Goal: Task Accomplishment & Management: Use online tool/utility

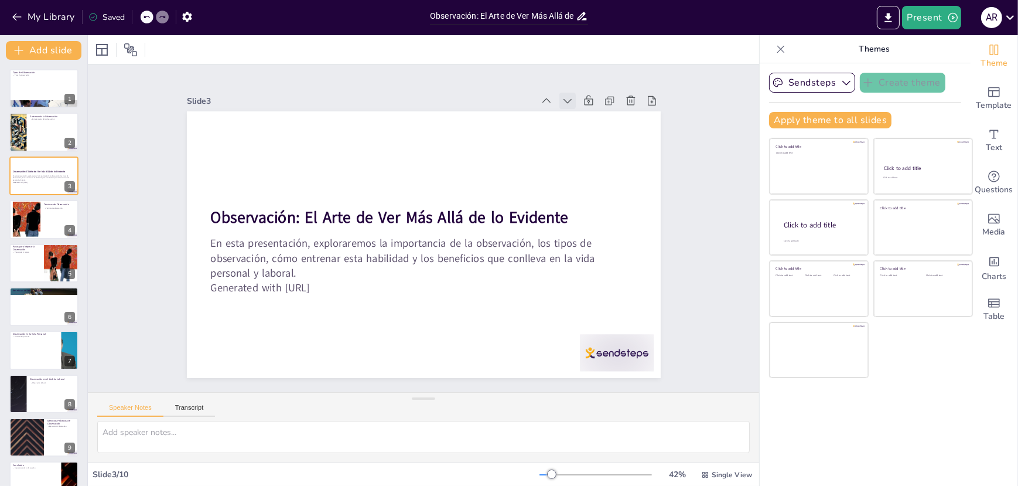
click at [562, 97] on icon at bounding box center [568, 101] width 12 height 12
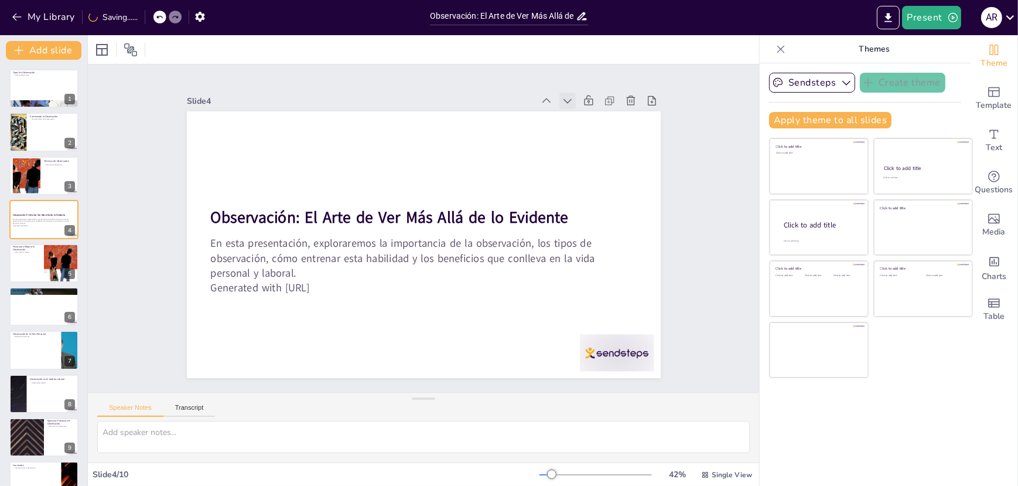
click at [562, 97] on icon at bounding box center [568, 101] width 12 height 12
click at [40, 227] on div at bounding box center [44, 219] width 70 height 40
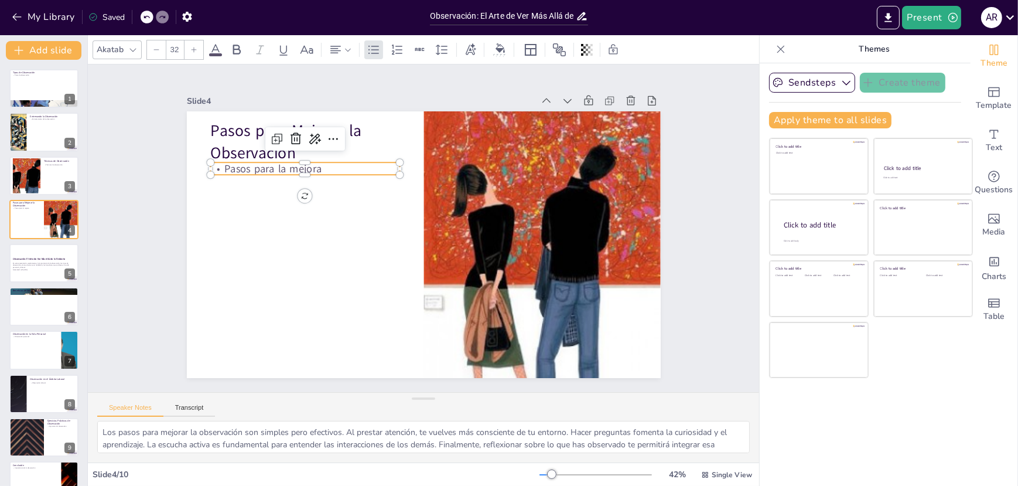
click at [277, 169] on p "Pasos para la mejora" at bounding box center [305, 168] width 190 height 15
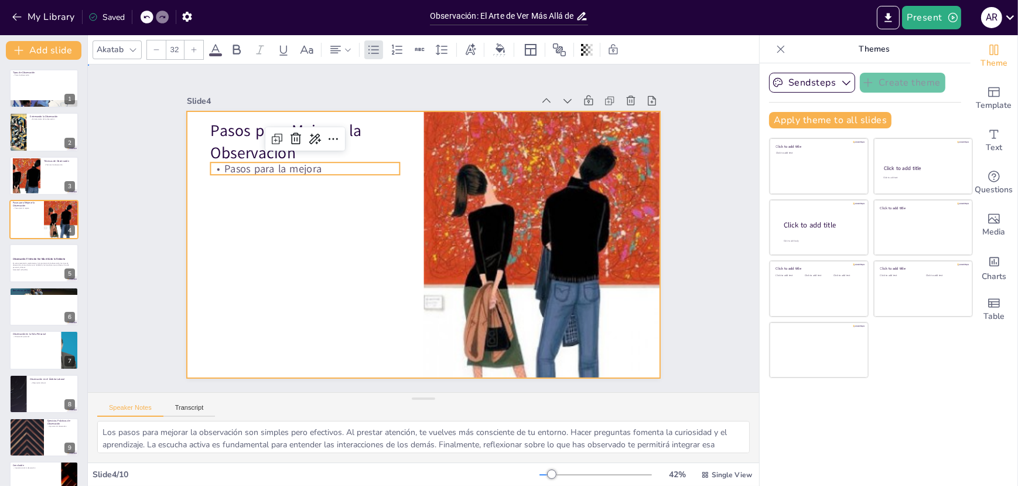
click at [301, 226] on div at bounding box center [424, 244] width 474 height 267
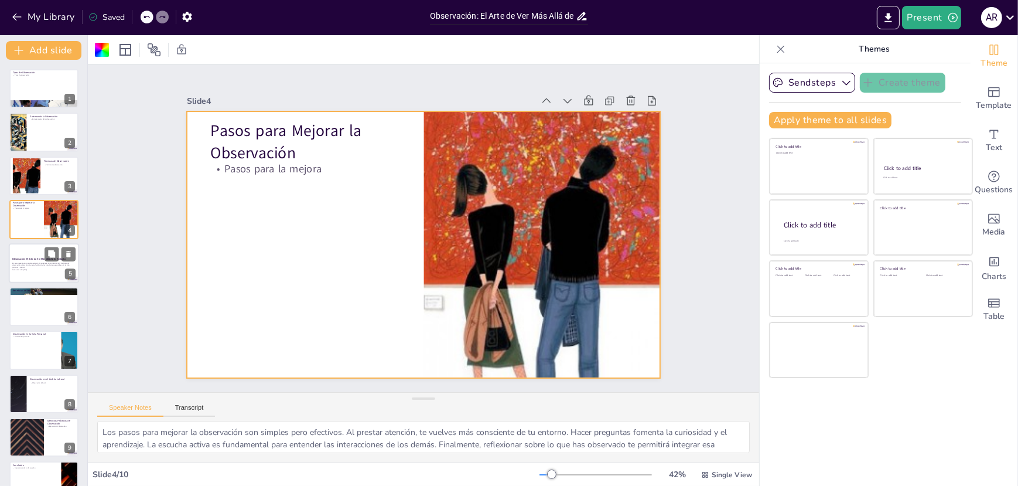
click at [30, 272] on div at bounding box center [44, 263] width 70 height 40
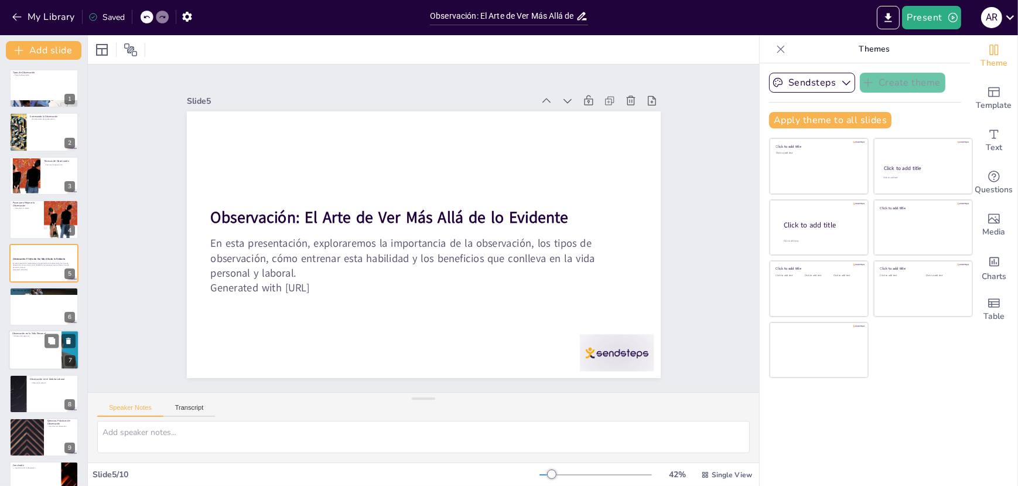
click at [32, 345] on div at bounding box center [44, 350] width 70 height 40
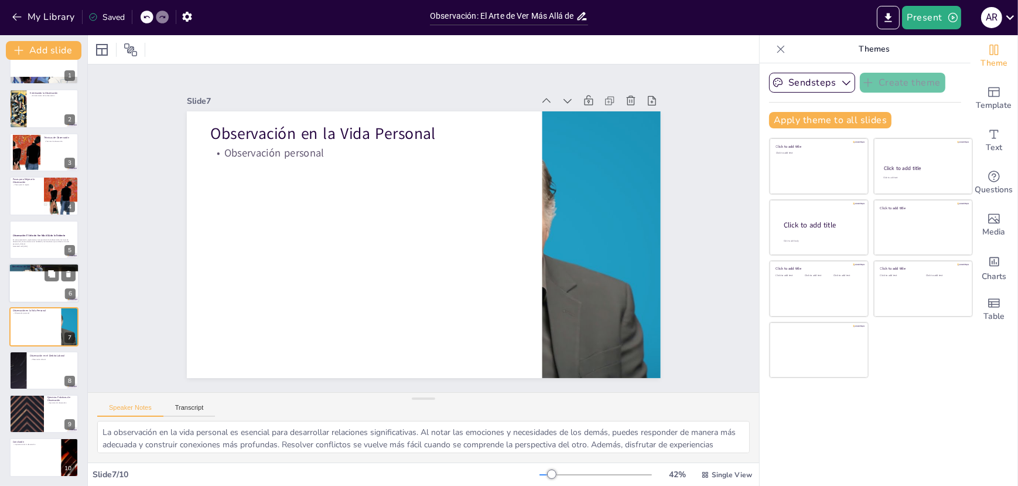
click at [30, 285] on div at bounding box center [44, 283] width 70 height 40
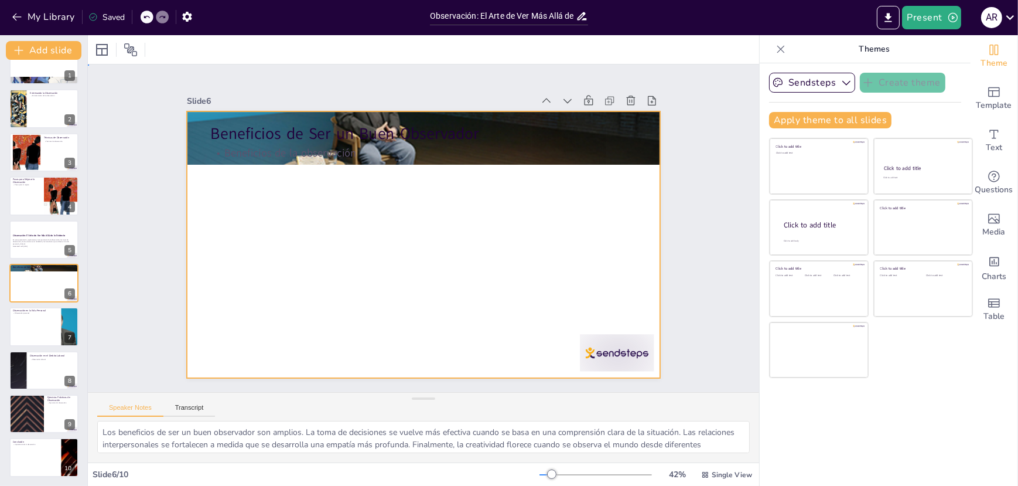
click at [272, 199] on div at bounding box center [424, 244] width 474 height 267
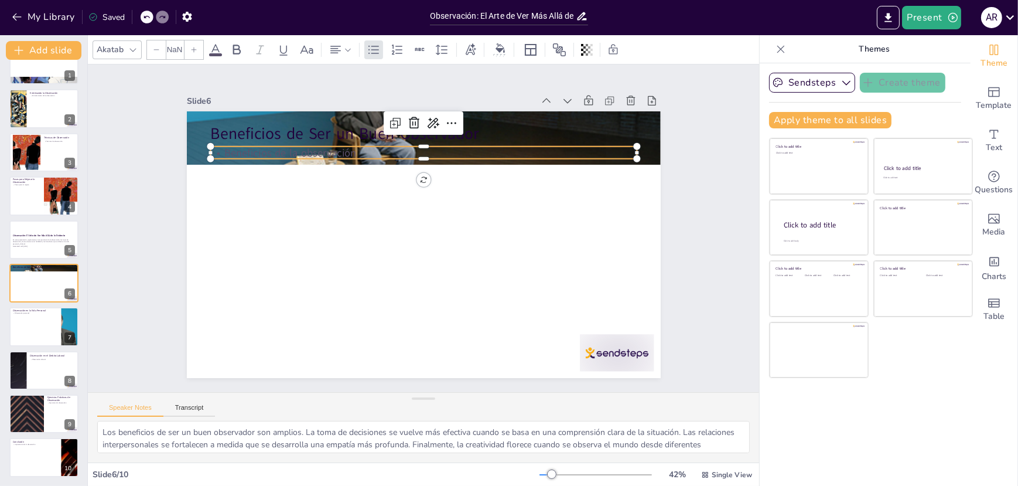
type input "32"
click at [252, 152] on p "Beneficios de la observación" at bounding box center [423, 152] width 427 height 15
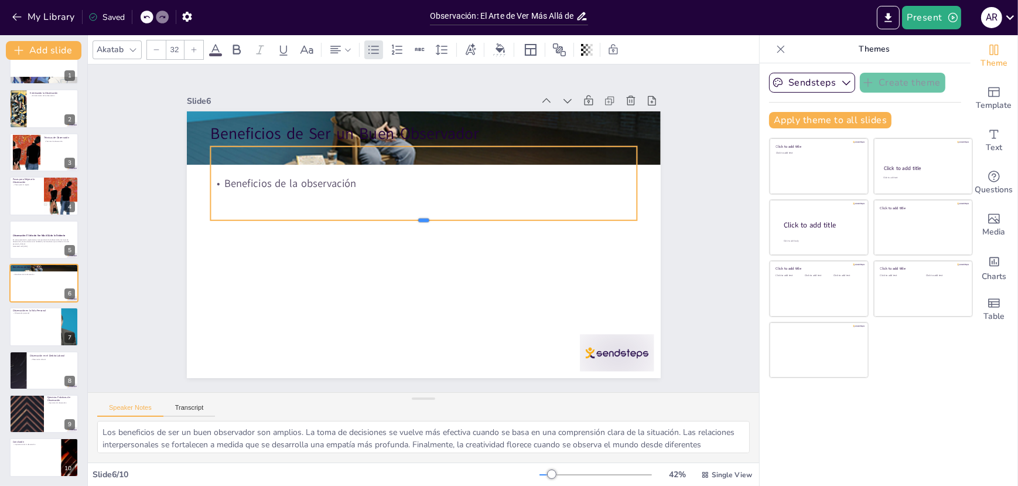
drag, startPoint x: 414, startPoint y: 155, endPoint x: 425, endPoint y: 216, distance: 62.5
click at [425, 220] on div at bounding box center [423, 224] width 427 height 9
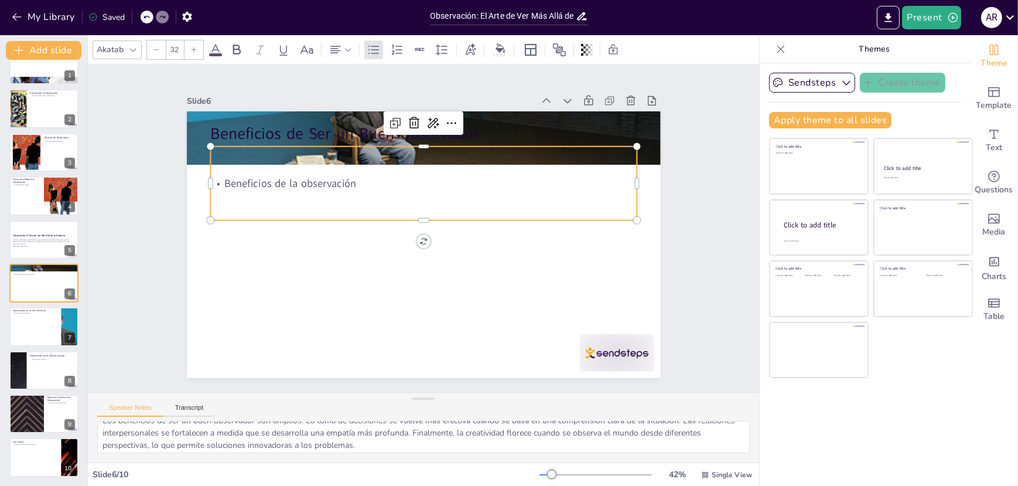
scroll to position [15, 0]
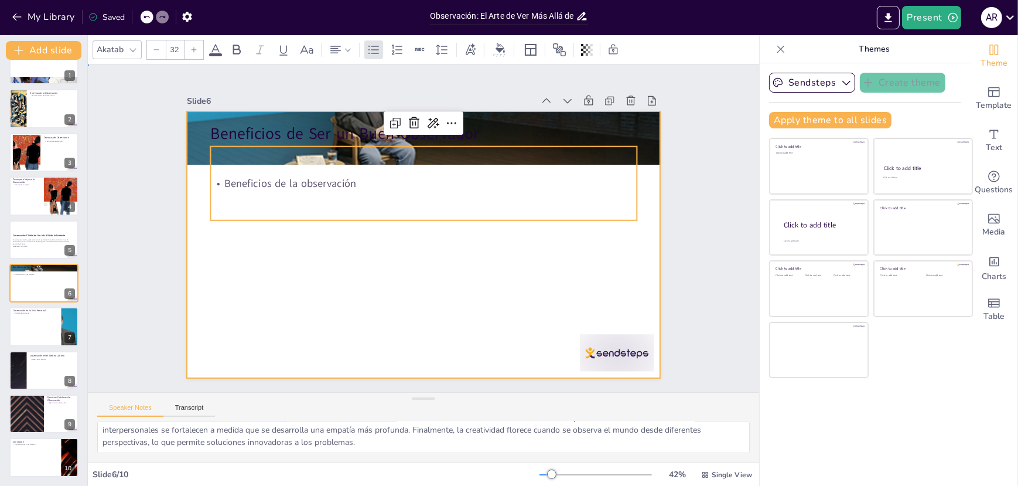
click at [358, 271] on div at bounding box center [424, 244] width 474 height 267
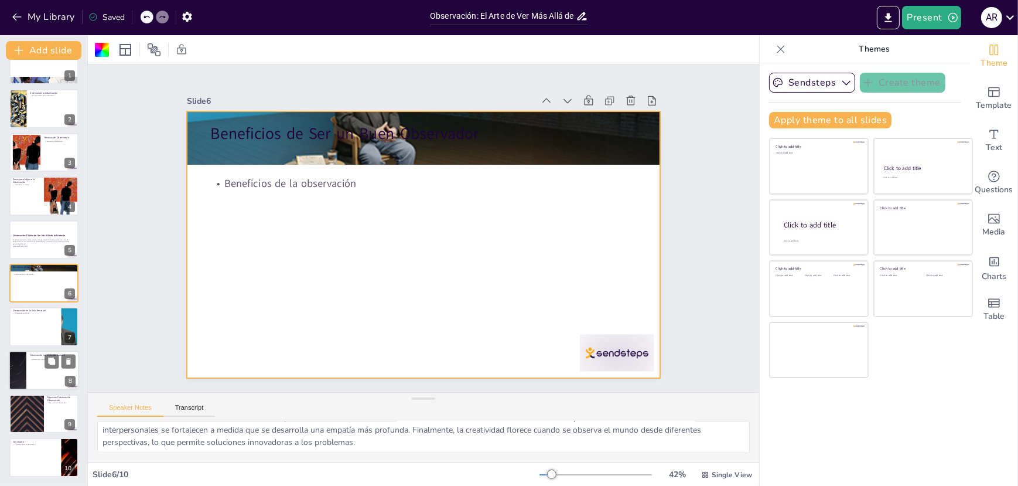
click at [39, 373] on div at bounding box center [44, 370] width 70 height 40
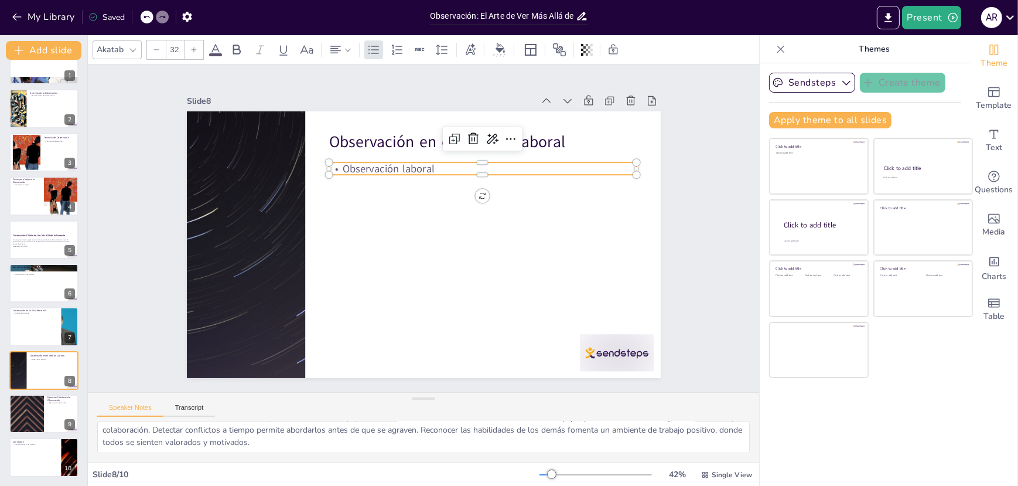
click at [388, 161] on p "Observación laboral" at bounding box center [483, 168] width 308 height 15
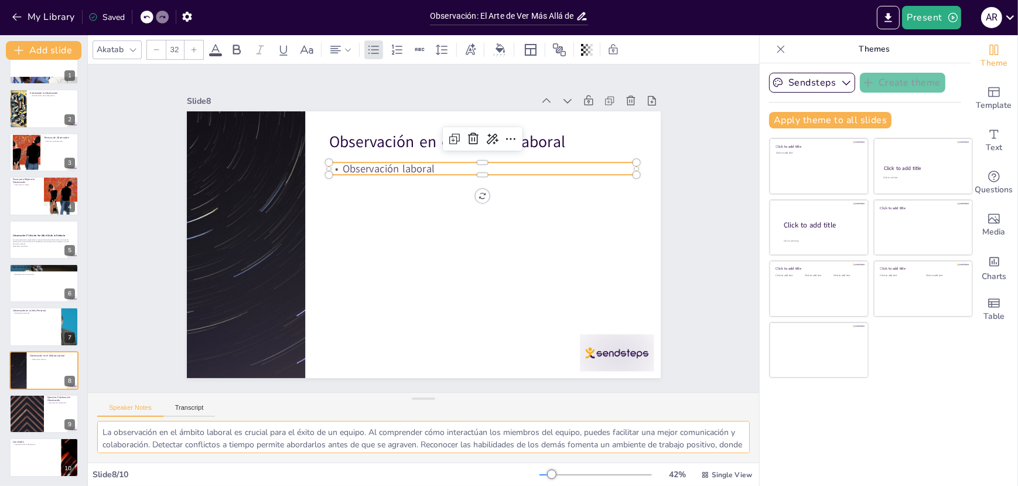
drag, startPoint x: 335, startPoint y: 445, endPoint x: 102, endPoint y: 418, distance: 234.7
click at [102, 418] on div "Speaker Notes Transcript La observación en el ámbito laboral es crucial para el…" at bounding box center [423, 427] width 671 height 70
type textarea "La observación en el ámbito laboral es crucial para el éxito de un equipo. Al c…"
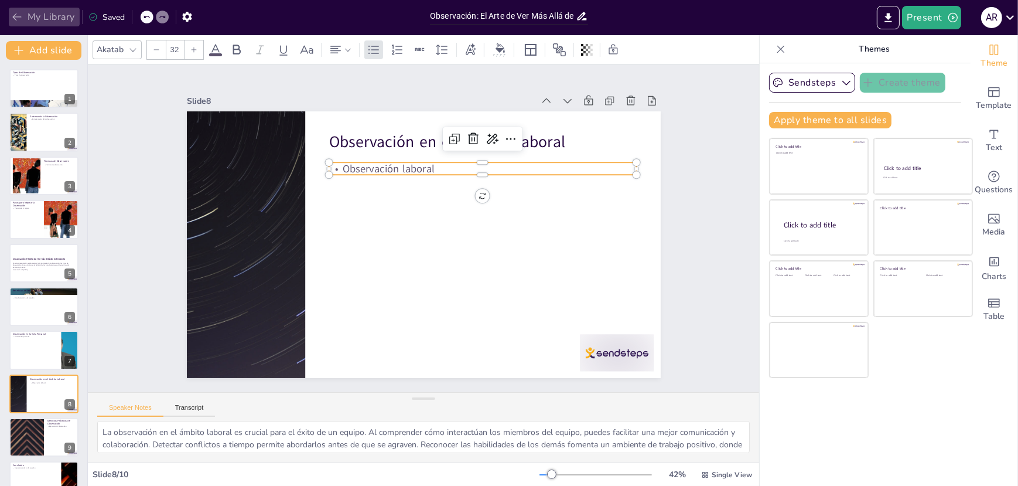
click at [40, 16] on button "My Library" at bounding box center [44, 17] width 71 height 19
